Goal: Check status: Check status

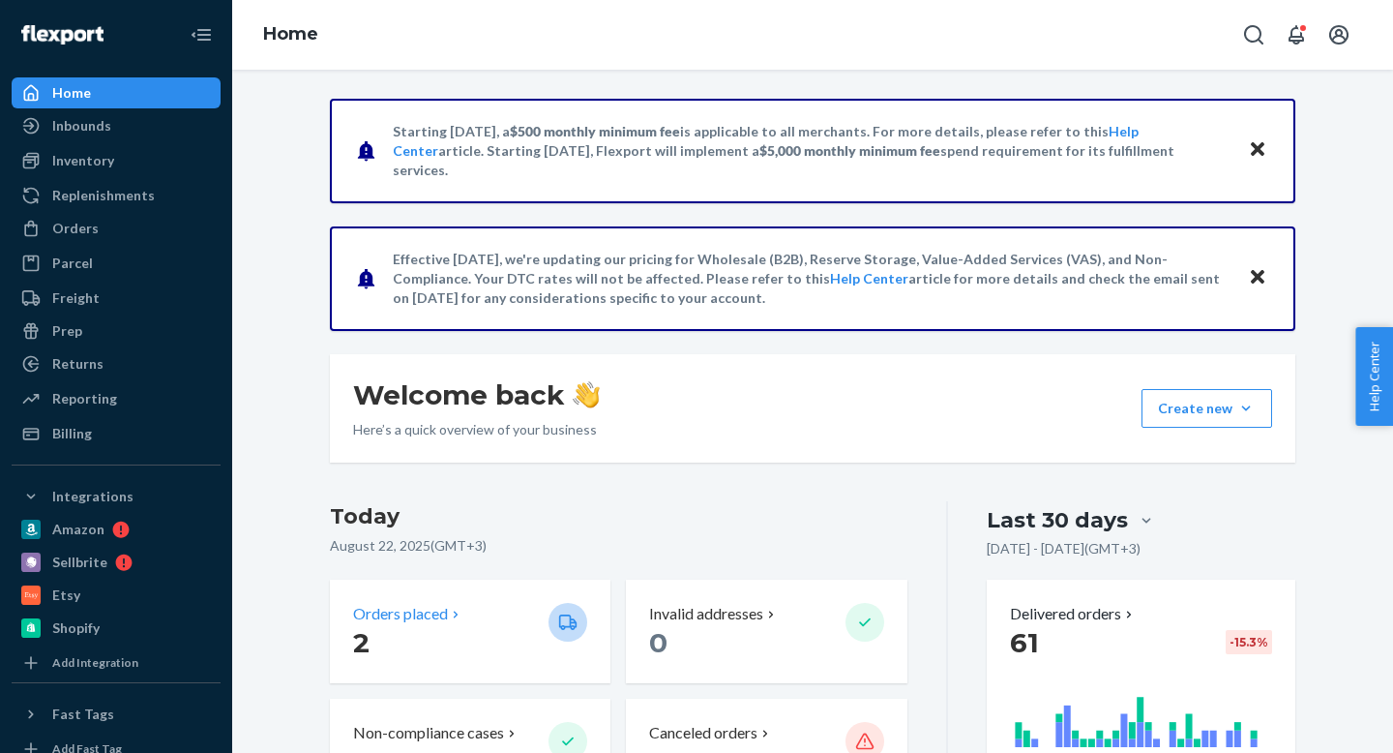
click at [397, 631] on p "2" at bounding box center [443, 642] width 180 height 35
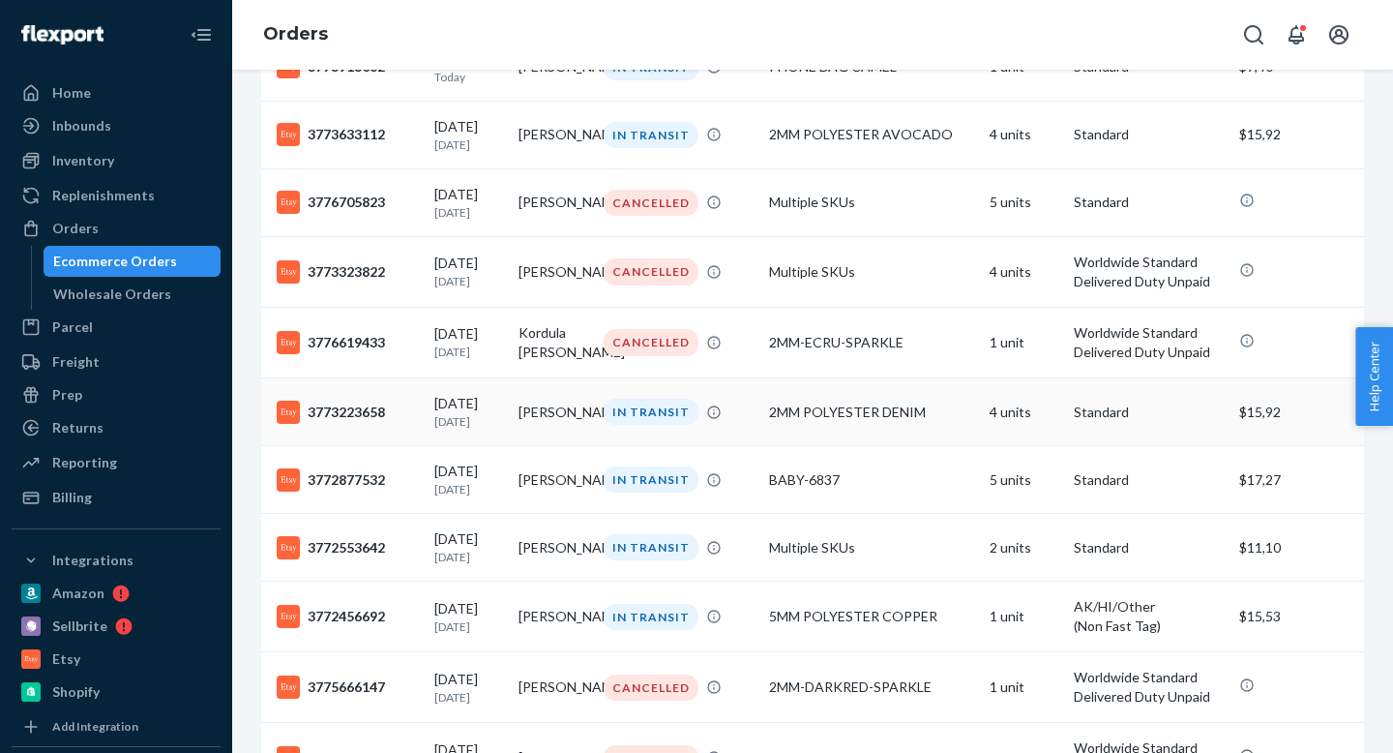
scroll to position [494, 0]
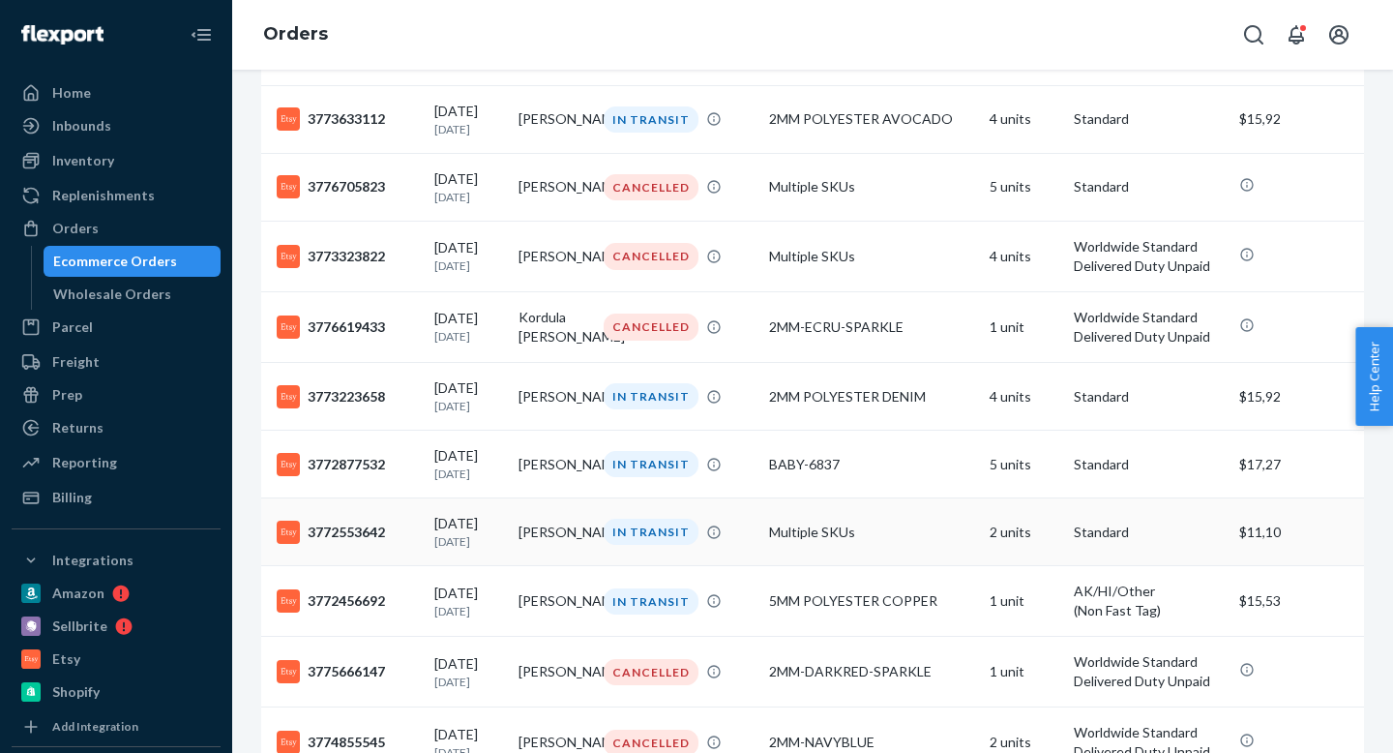
click at [441, 550] on p "[DATE]" at bounding box center [468, 541] width 69 height 16
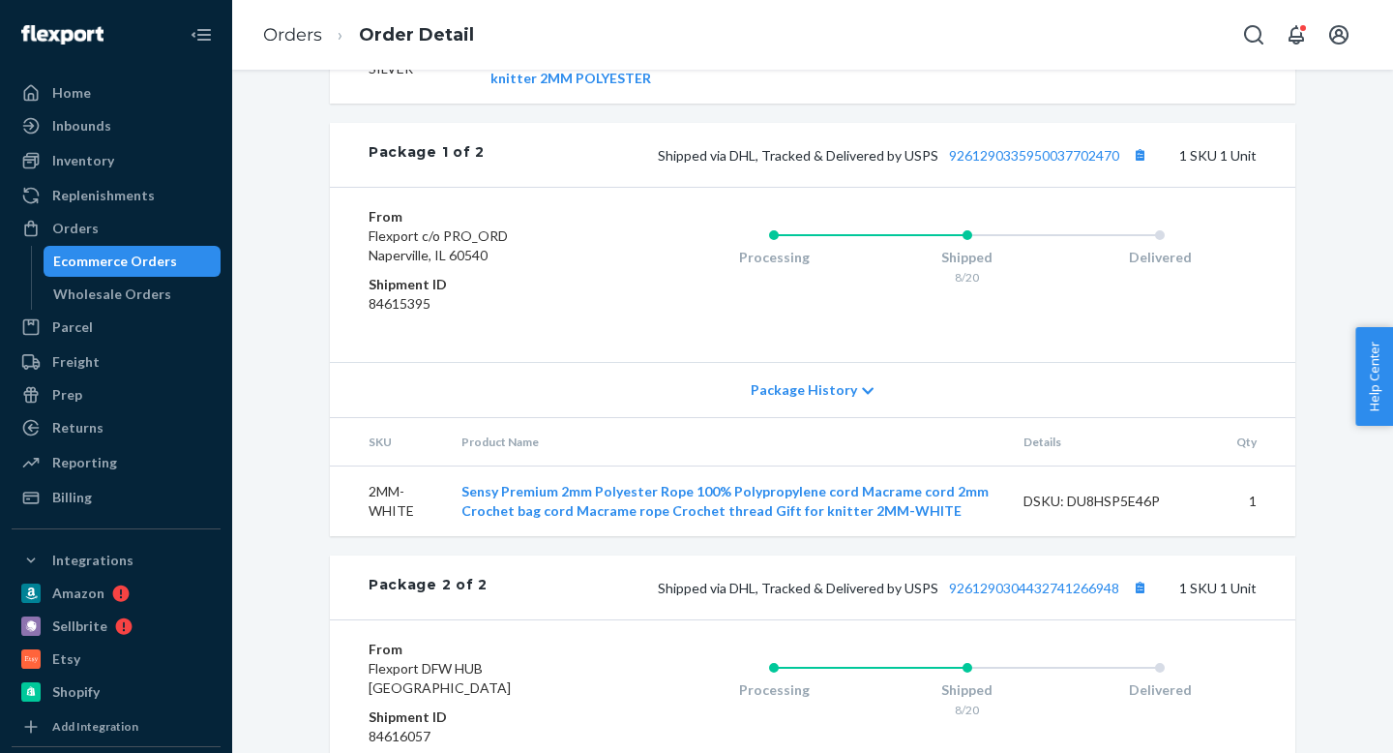
scroll to position [894, 0]
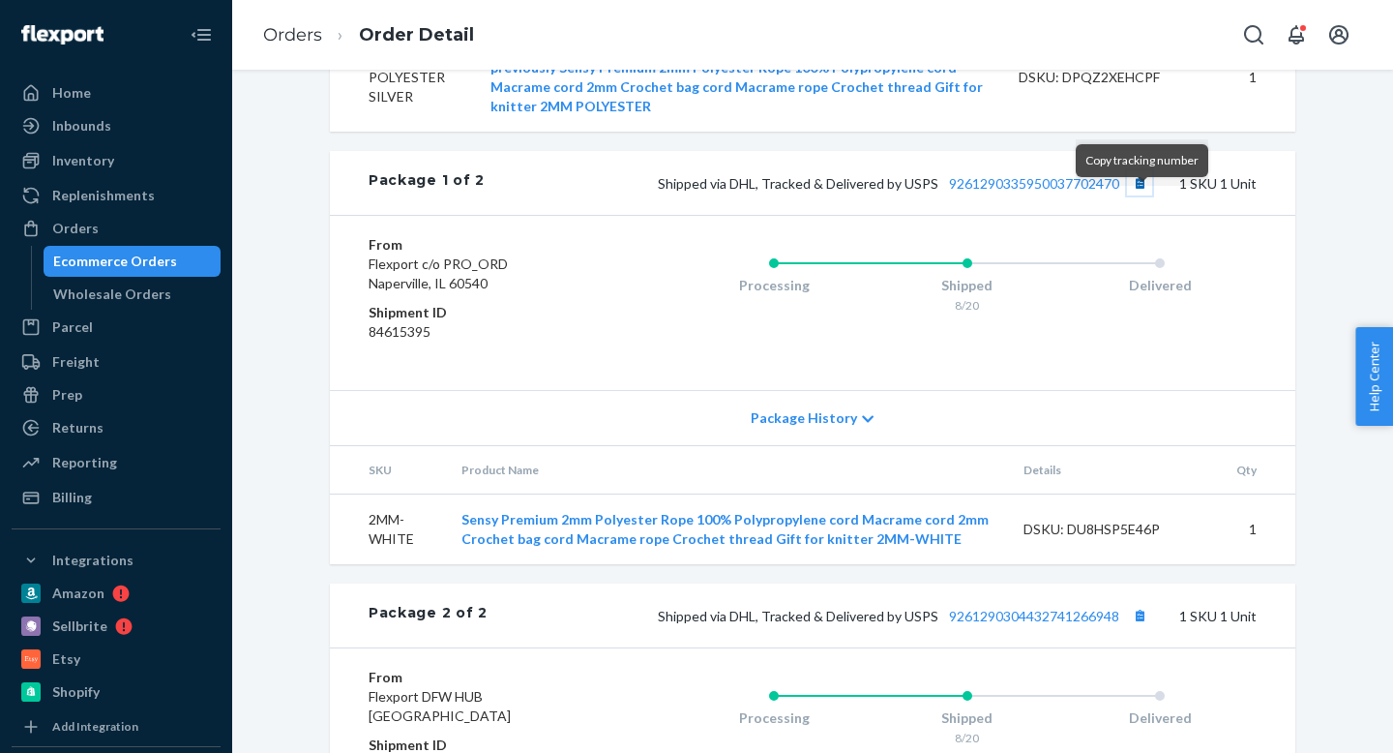
click at [1142, 195] on button "Copy tracking number" at bounding box center [1139, 182] width 25 height 25
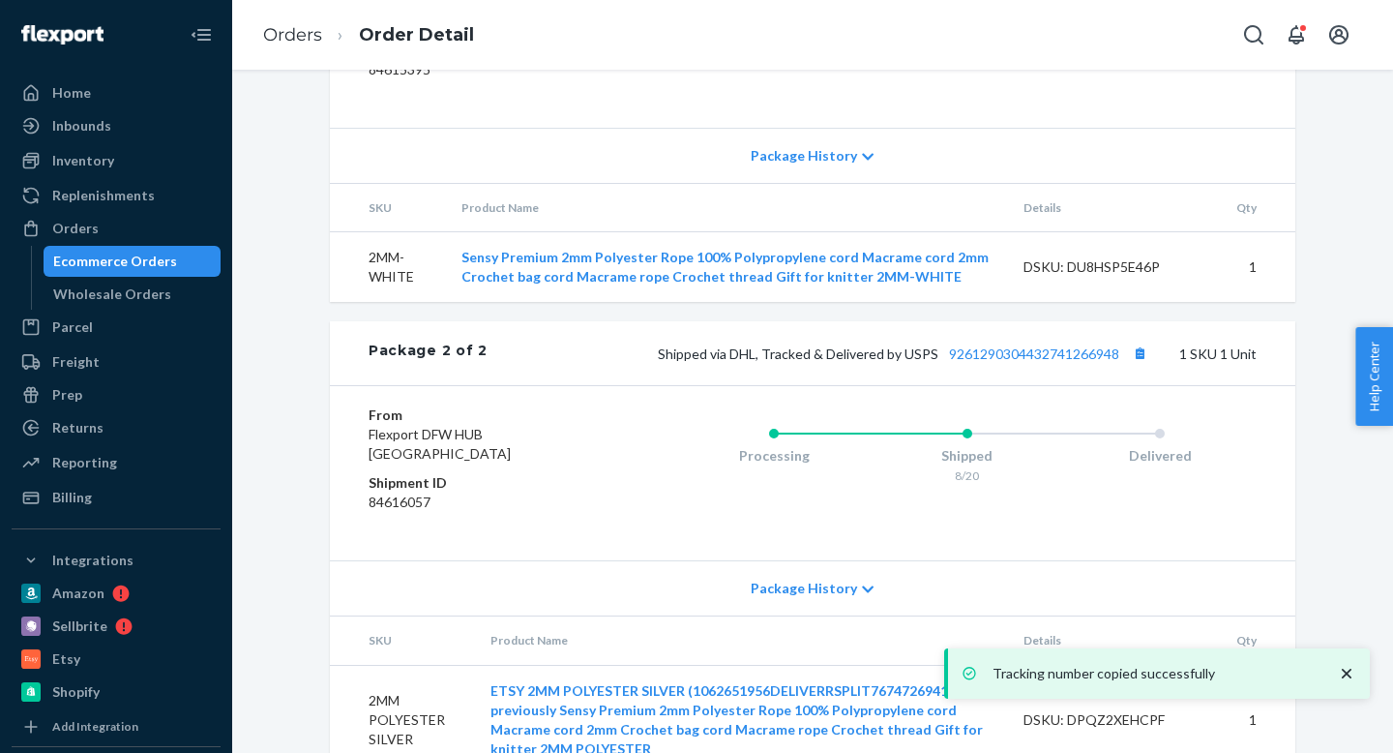
scroll to position [1219, 0]
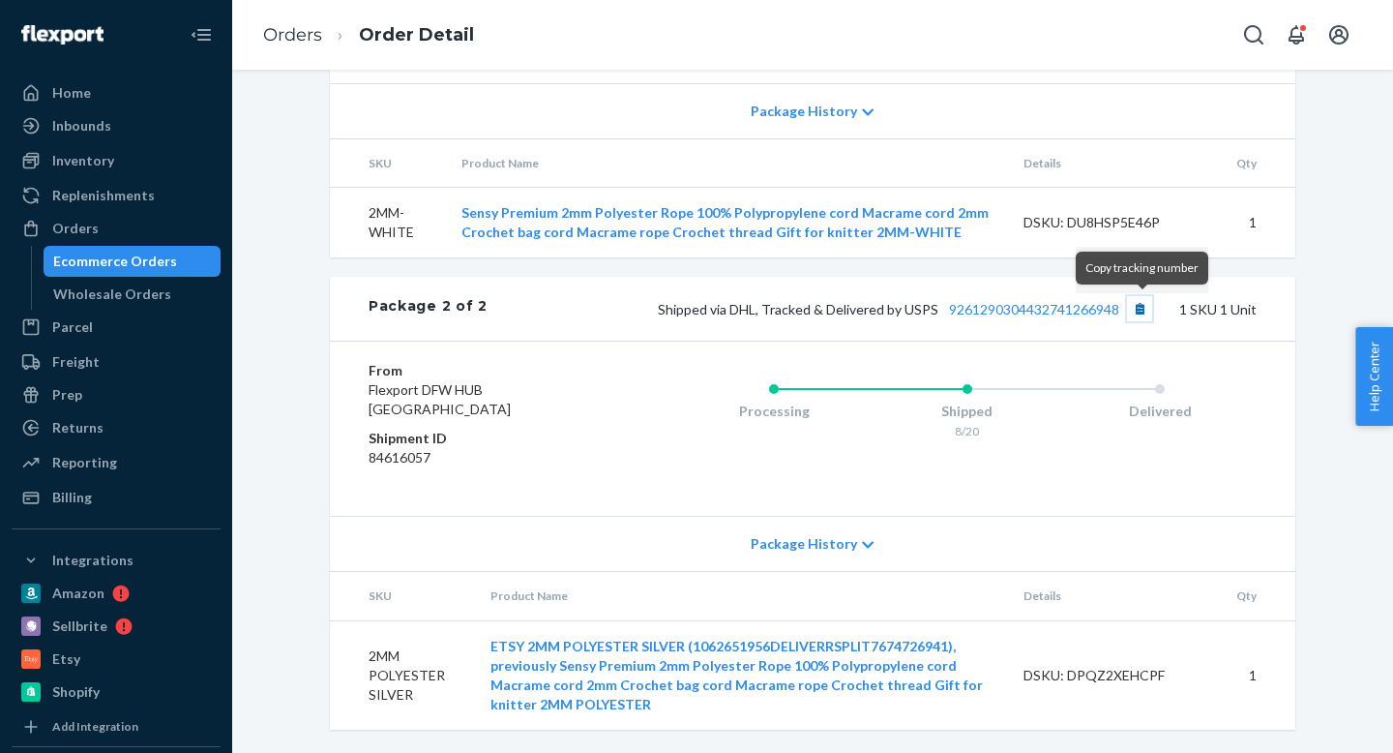
click at [1138, 308] on button "Copy tracking number" at bounding box center [1139, 308] width 25 height 25
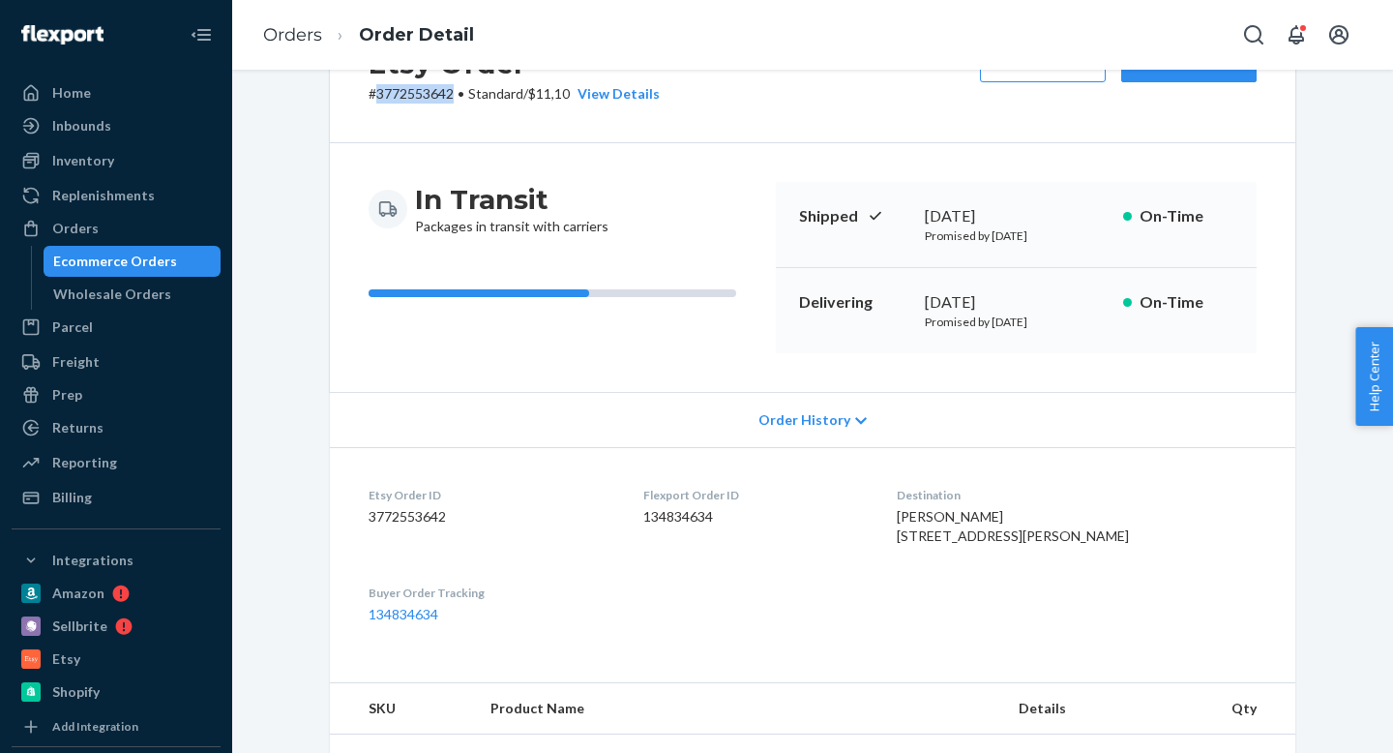
scroll to position [0, 0]
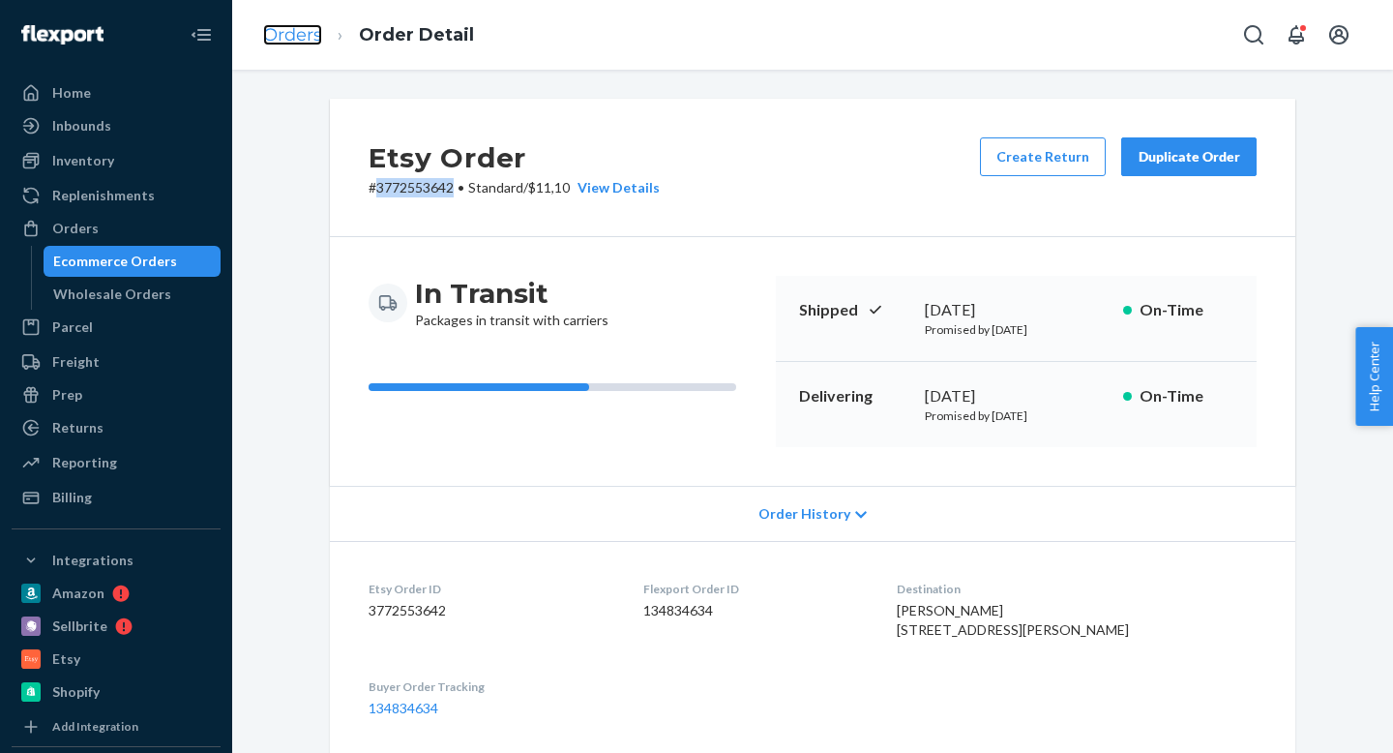
click at [321, 35] on link "Orders" at bounding box center [292, 34] width 59 height 21
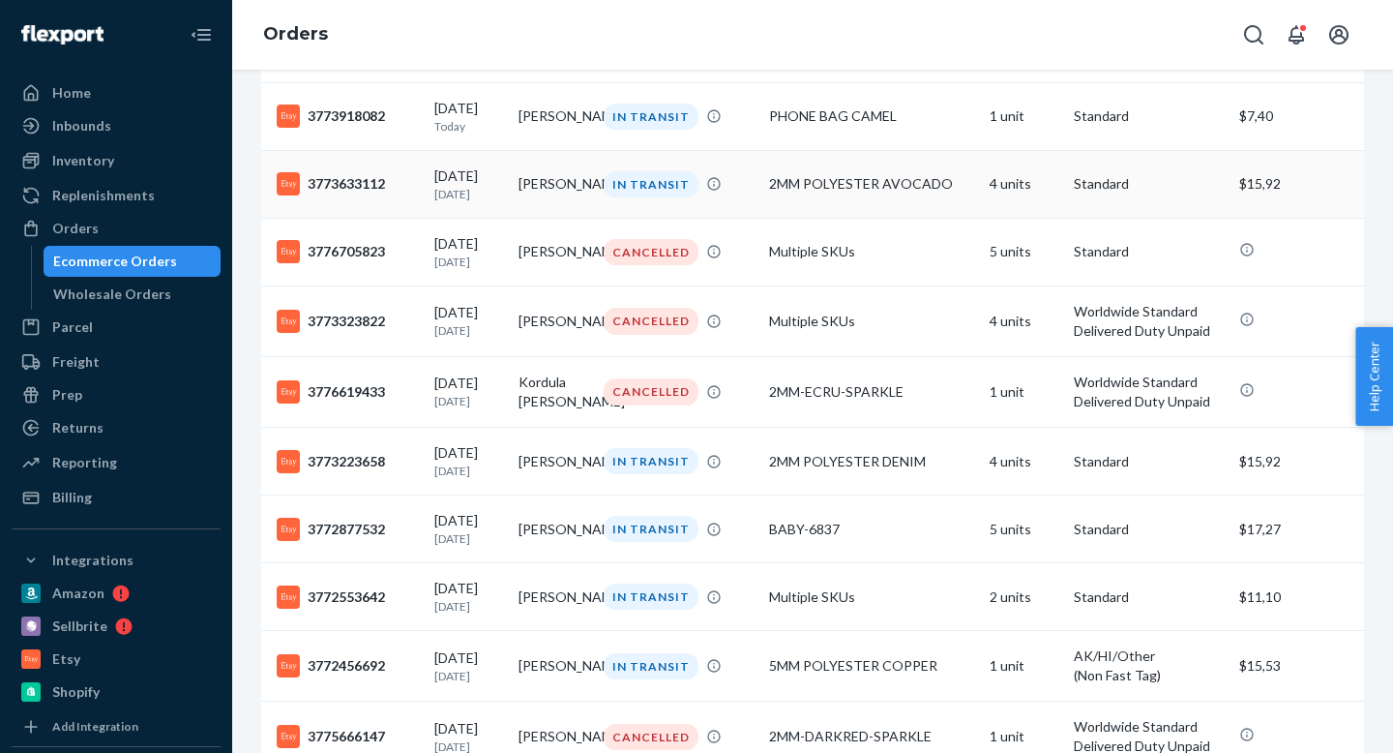
scroll to position [583, 0]
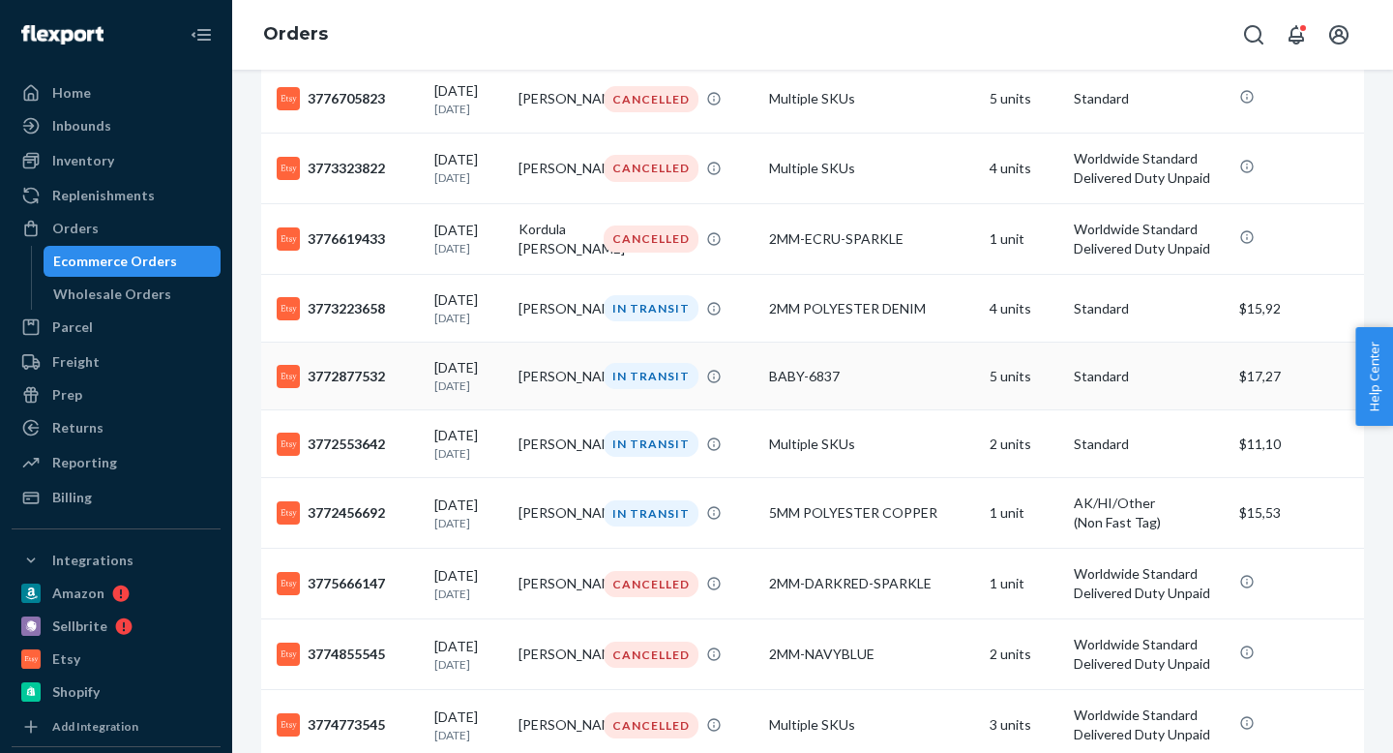
click at [383, 388] on div "3772877532" at bounding box center [348, 376] width 142 height 23
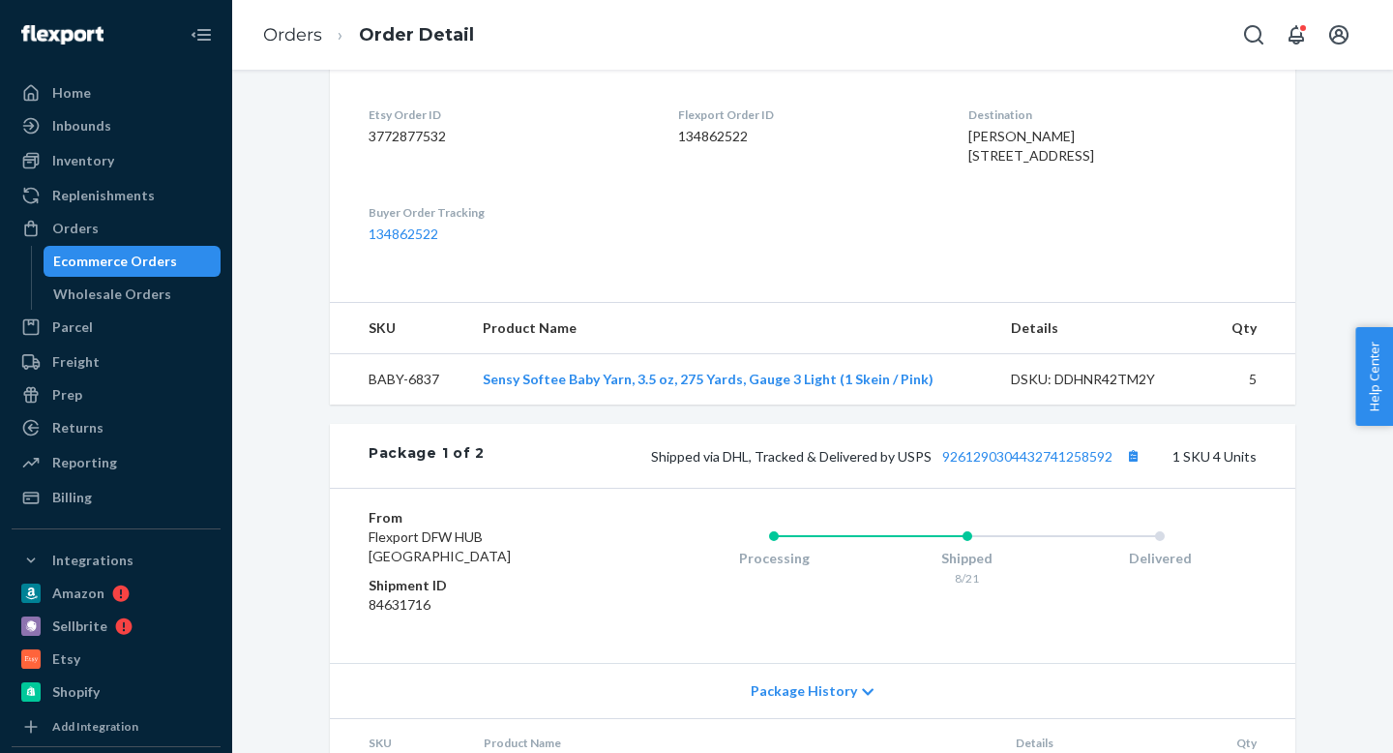
scroll to position [658, 0]
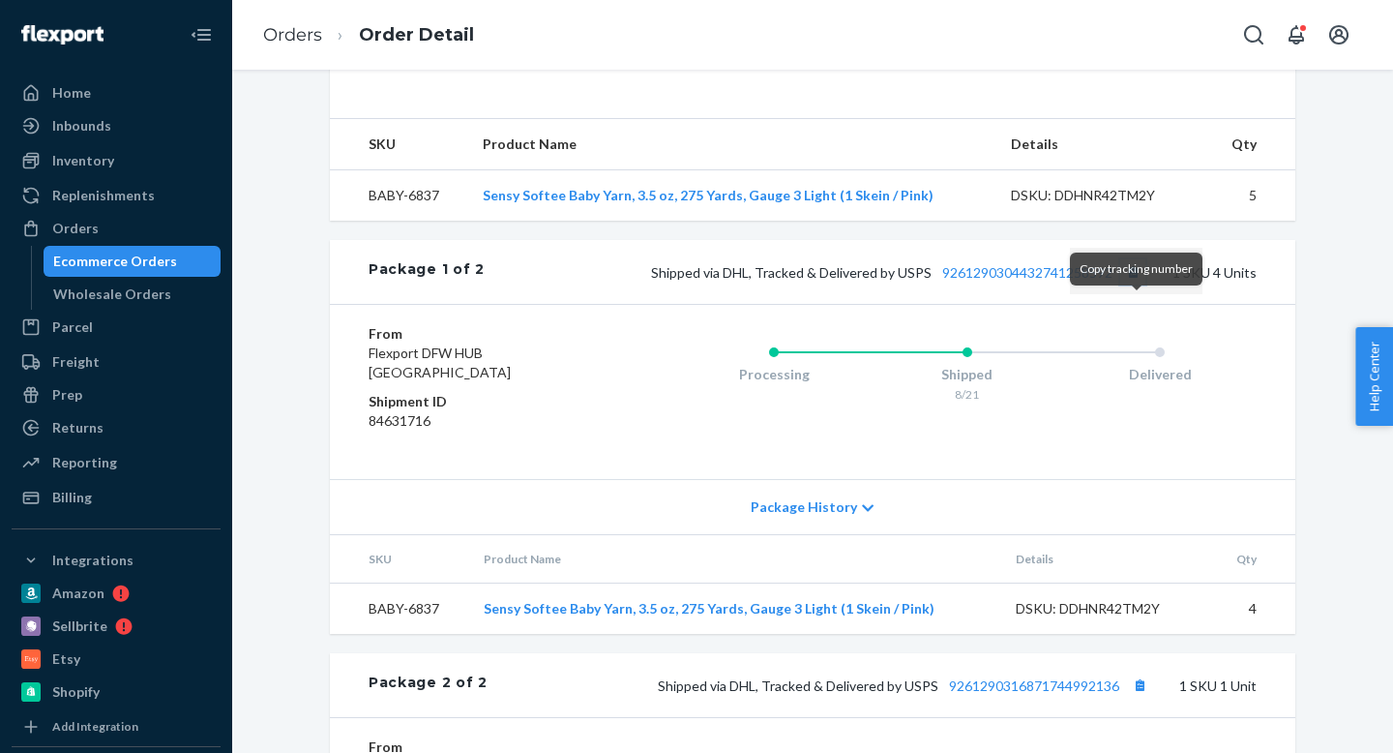
click at [1134, 284] on button "Copy tracking number" at bounding box center [1133, 271] width 25 height 25
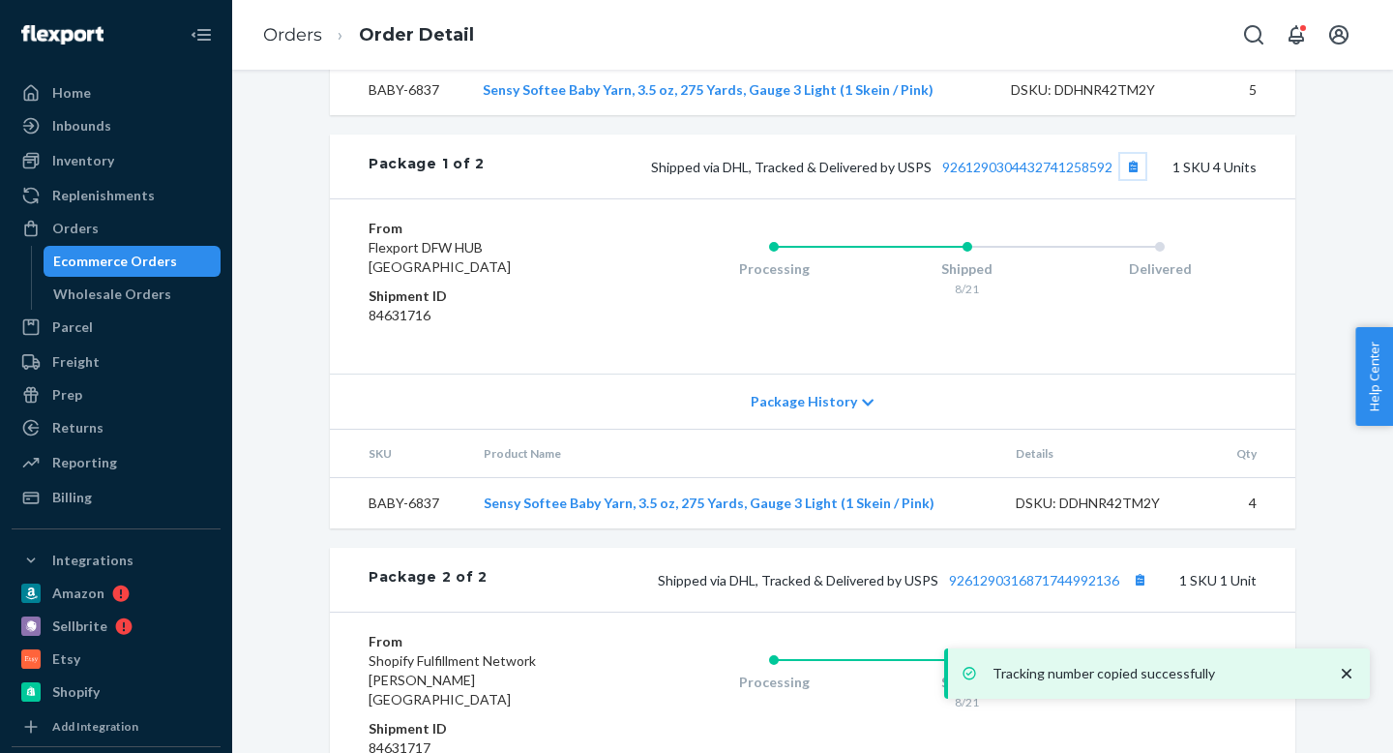
scroll to position [1014, 0]
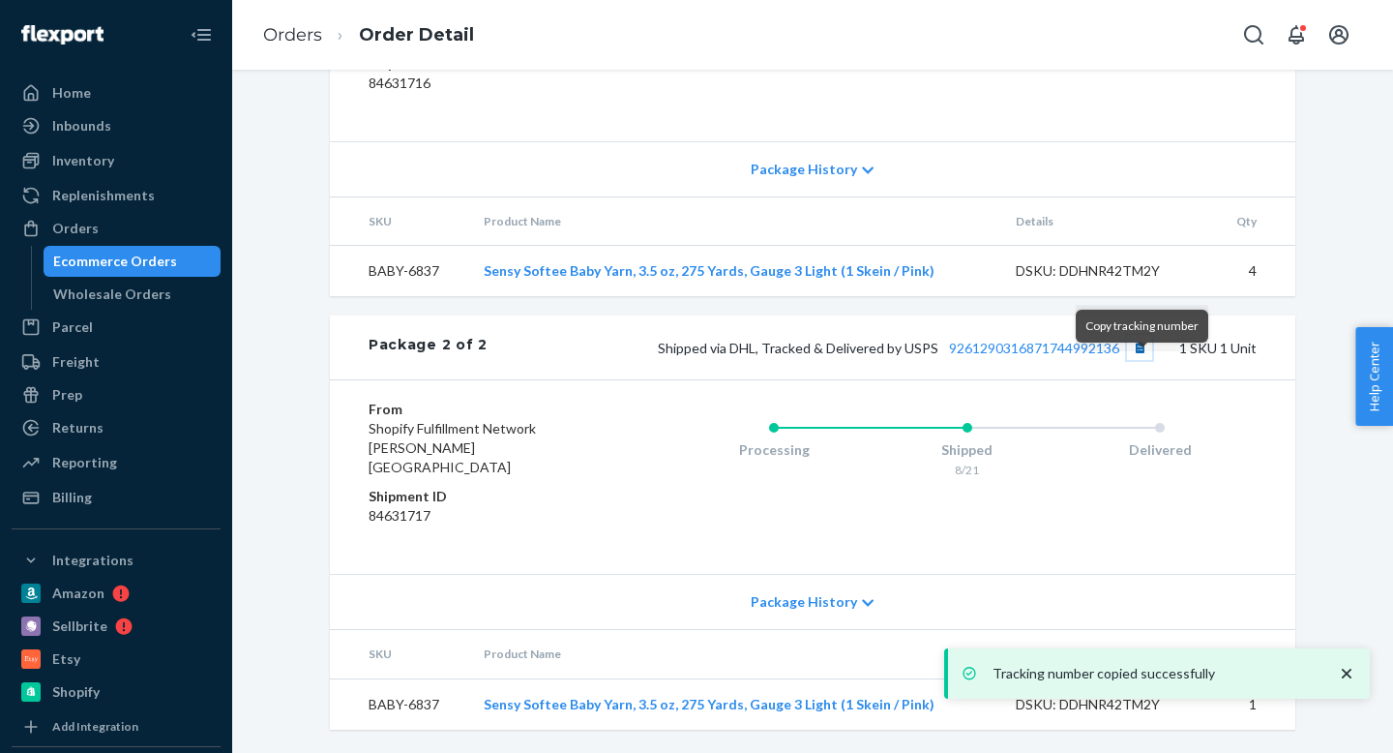
click at [1144, 360] on button "Copy tracking number" at bounding box center [1139, 347] width 25 height 25
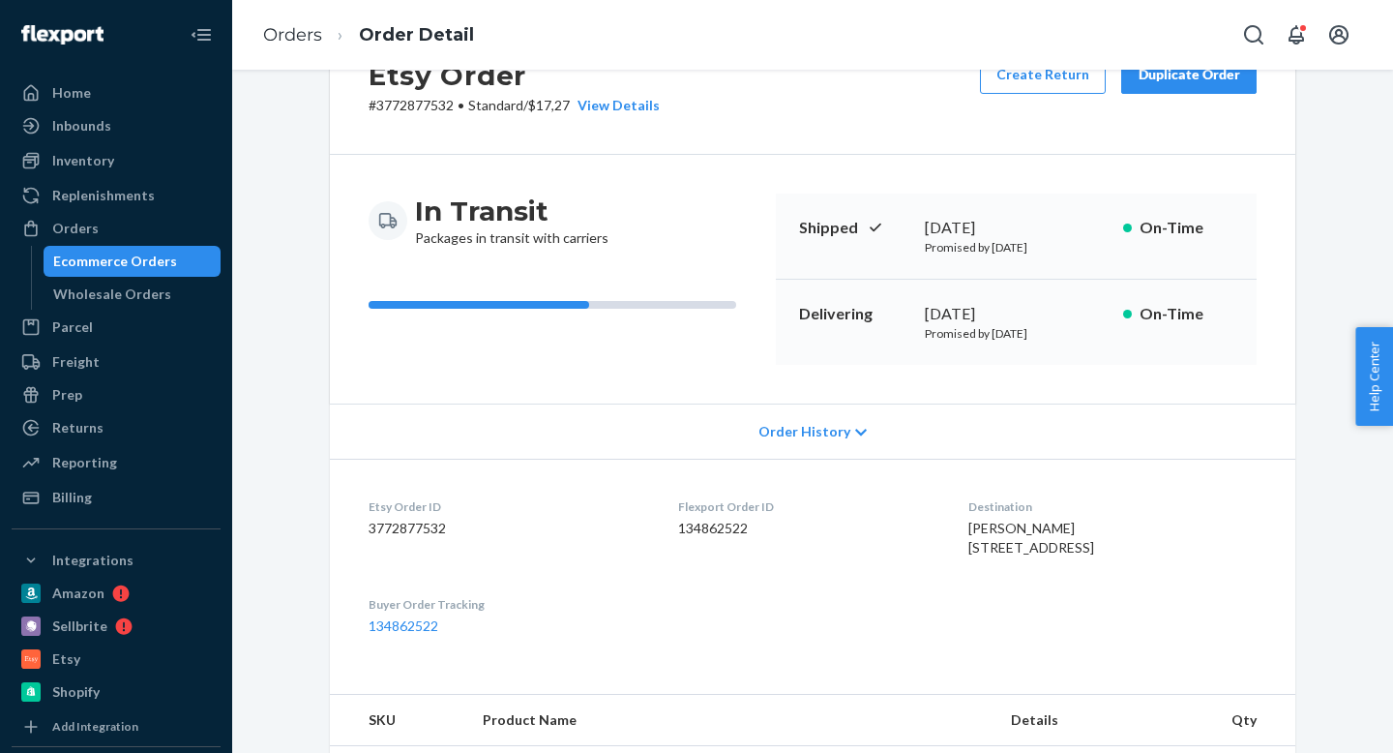
scroll to position [0, 0]
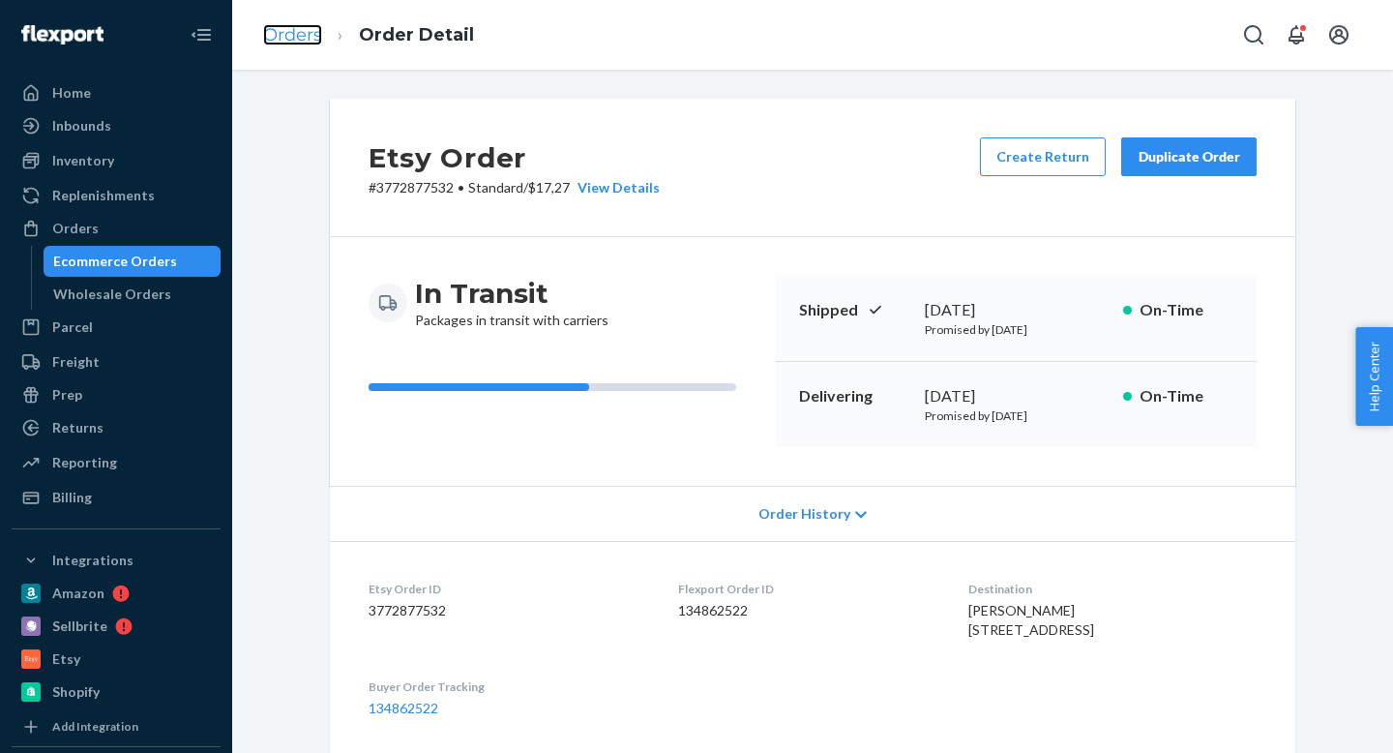
click at [315, 31] on link "Orders" at bounding box center [292, 34] width 59 height 21
